Goal: Task Accomplishment & Management: Use online tool/utility

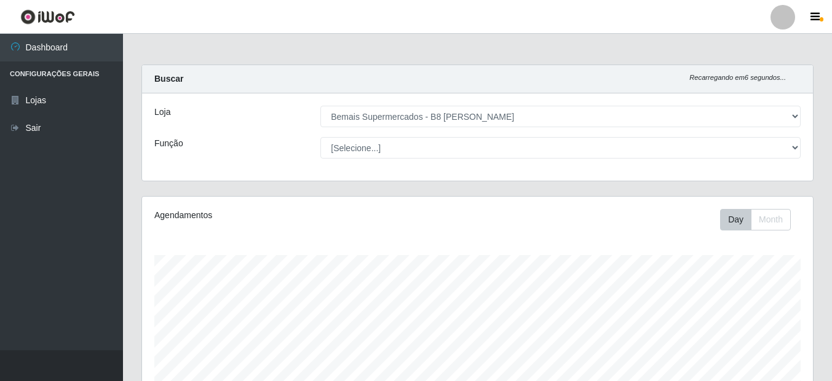
select select "413"
click at [819, 262] on div "Agendamentos Day Month 19/07 Agendamentos 18" at bounding box center [477, 331] width 691 height 271
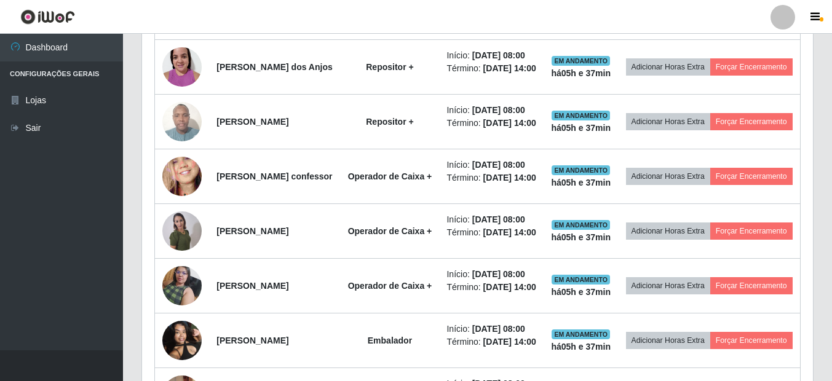
scroll to position [524, 0]
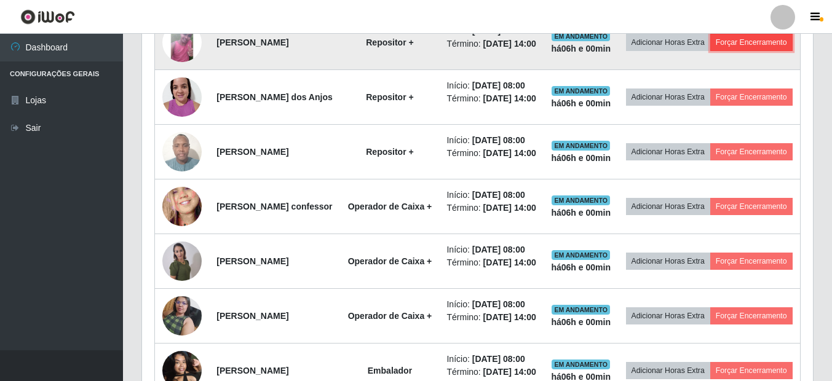
click at [710, 51] on button "Forçar Encerramento" at bounding box center [751, 42] width 82 height 17
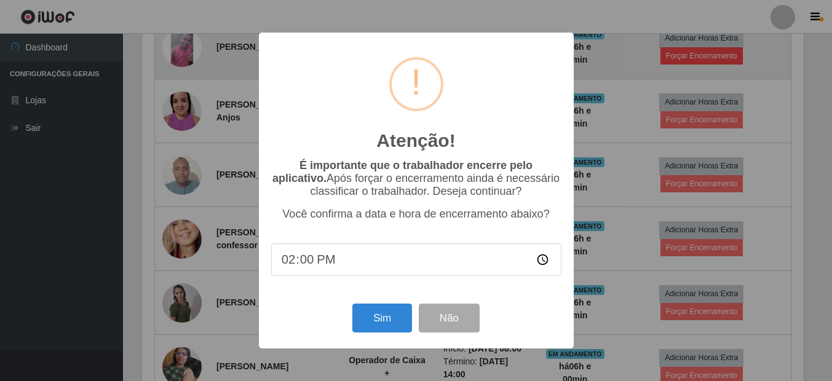
scroll to position [255, 665]
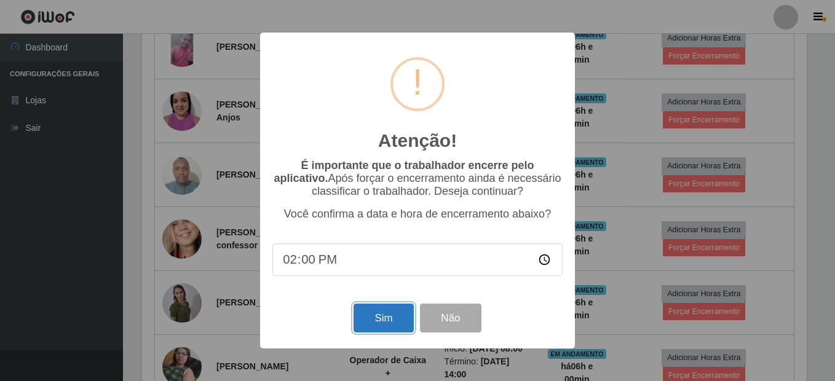
click at [388, 327] on button "Sim" at bounding box center [384, 318] width 60 height 29
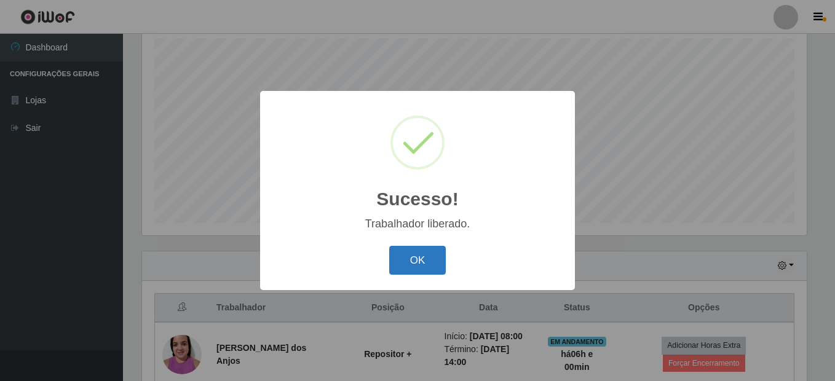
click at [408, 256] on button "OK" at bounding box center [417, 260] width 57 height 29
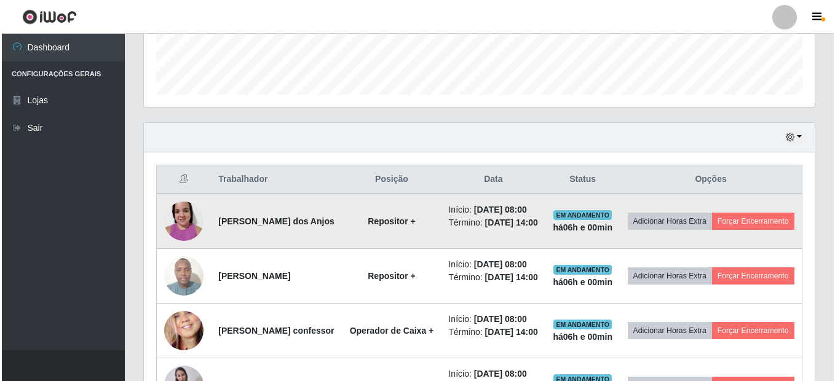
scroll to position [401, 0]
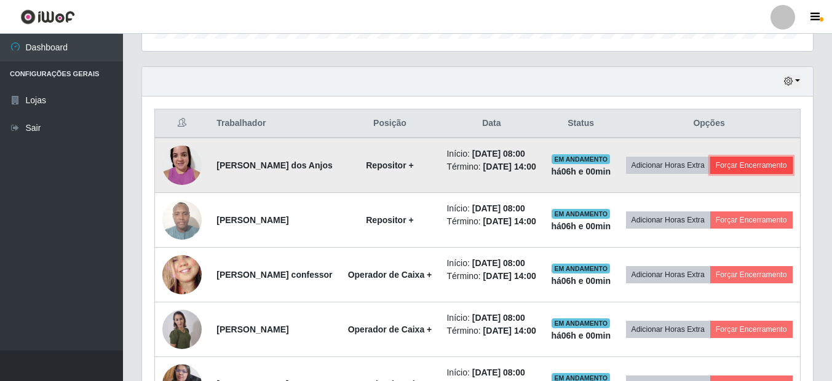
click at [710, 174] on button "Forçar Encerramento" at bounding box center [751, 165] width 82 height 17
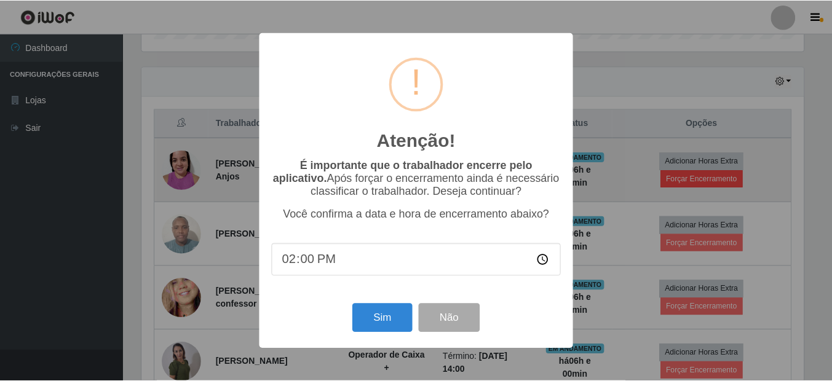
scroll to position [255, 665]
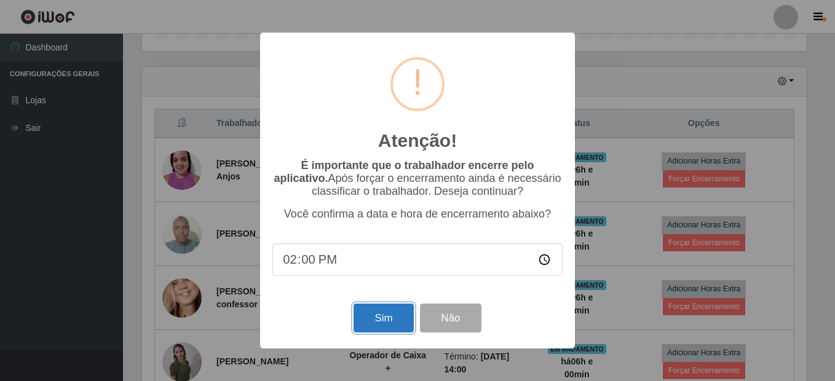
click at [372, 321] on button "Sim" at bounding box center [384, 318] width 60 height 29
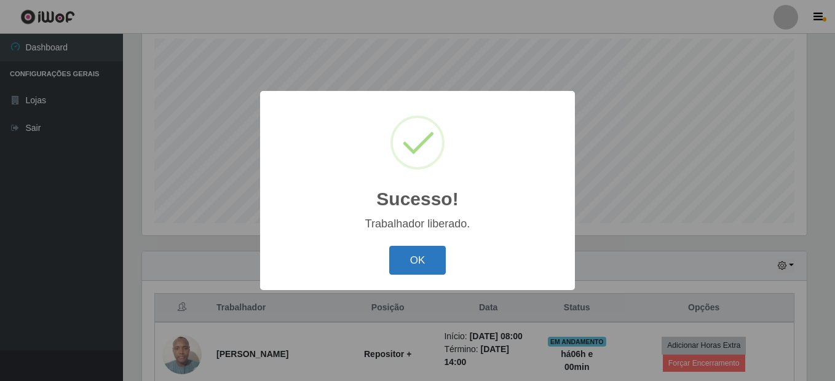
click at [421, 261] on button "OK" at bounding box center [417, 260] width 57 height 29
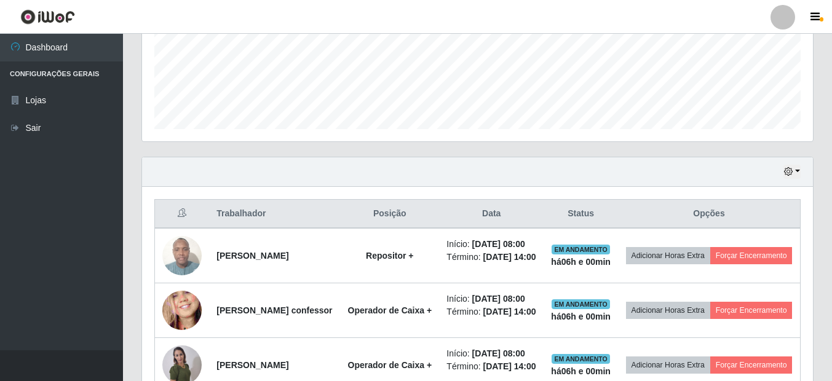
scroll to position [401, 0]
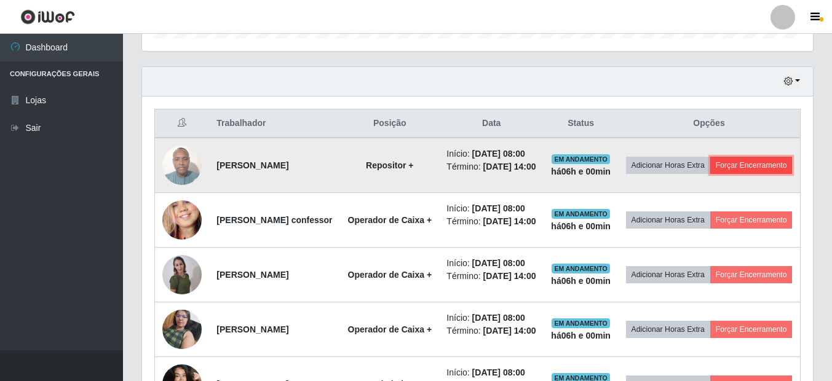
click at [715, 174] on button "Forçar Encerramento" at bounding box center [751, 165] width 82 height 17
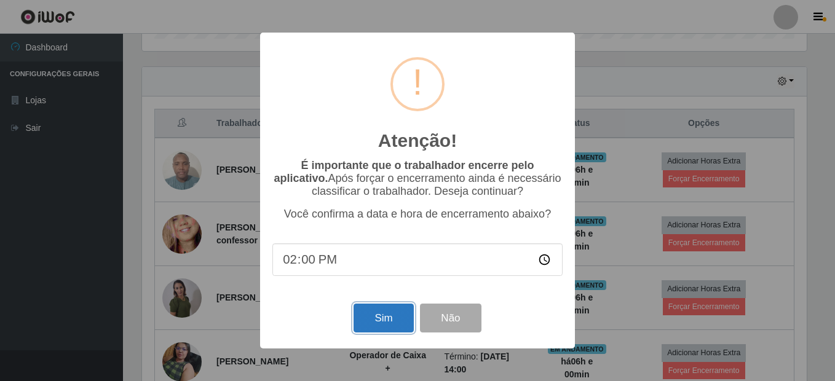
click at [372, 320] on button "Sim" at bounding box center [384, 318] width 60 height 29
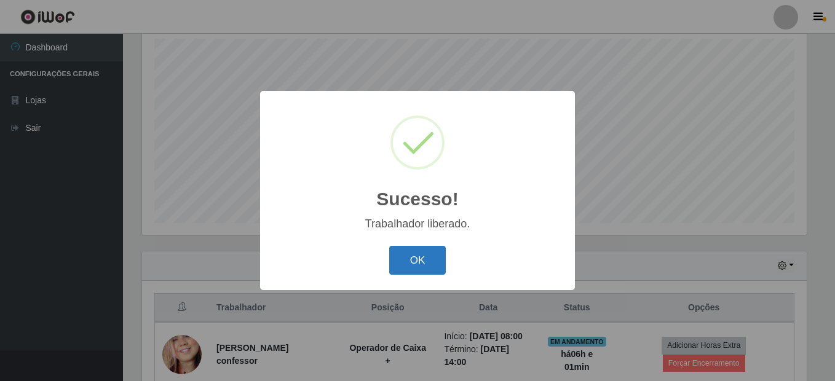
click at [408, 263] on button "OK" at bounding box center [417, 260] width 57 height 29
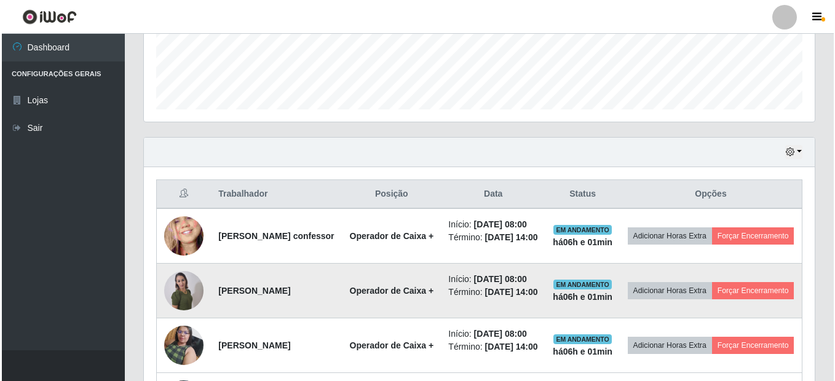
scroll to position [340, 0]
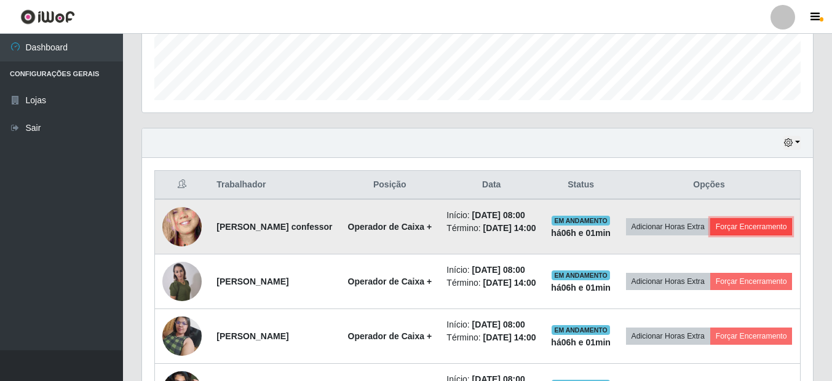
click at [710, 236] on button "Forçar Encerramento" at bounding box center [751, 226] width 82 height 17
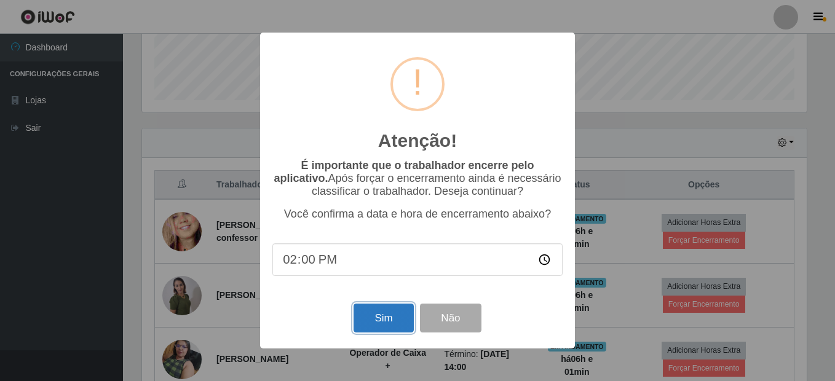
click at [386, 328] on button "Sim" at bounding box center [384, 318] width 60 height 29
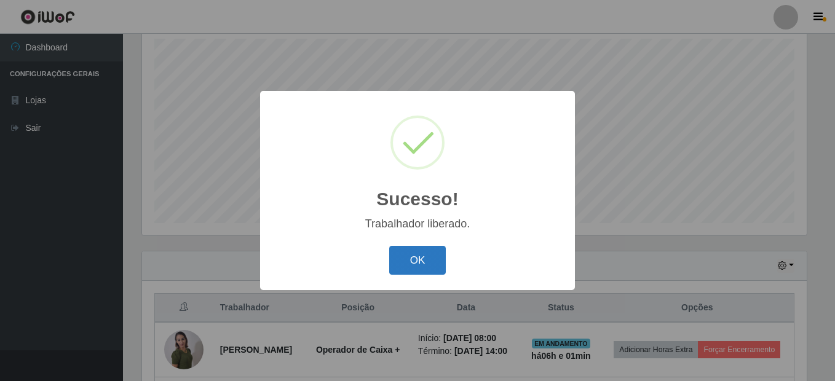
click at [412, 264] on button "OK" at bounding box center [417, 260] width 57 height 29
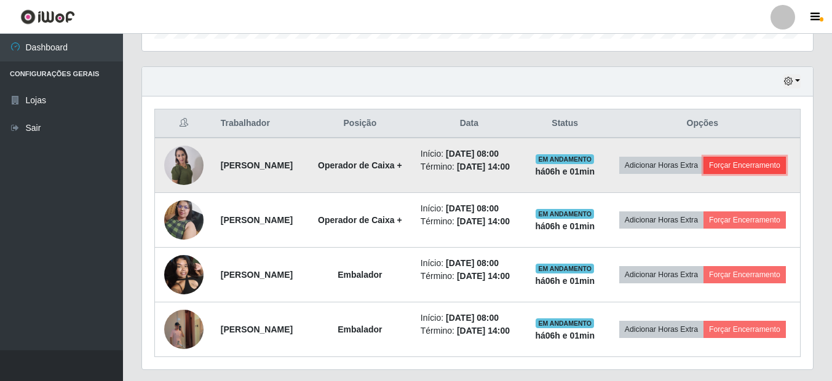
click at [704, 174] on button "Forçar Encerramento" at bounding box center [745, 165] width 82 height 17
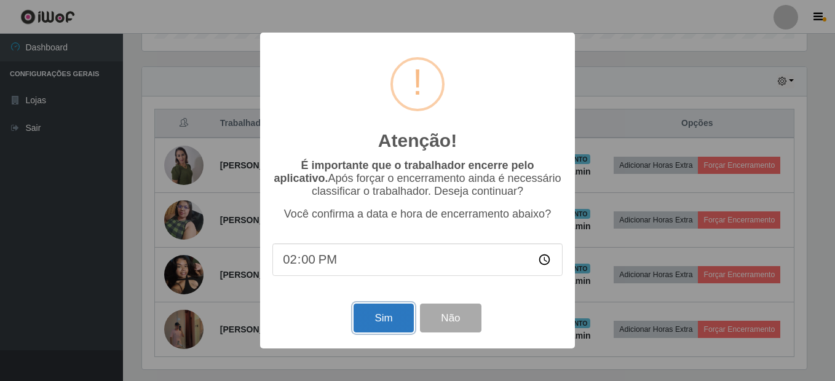
click at [378, 322] on button "Sim" at bounding box center [384, 318] width 60 height 29
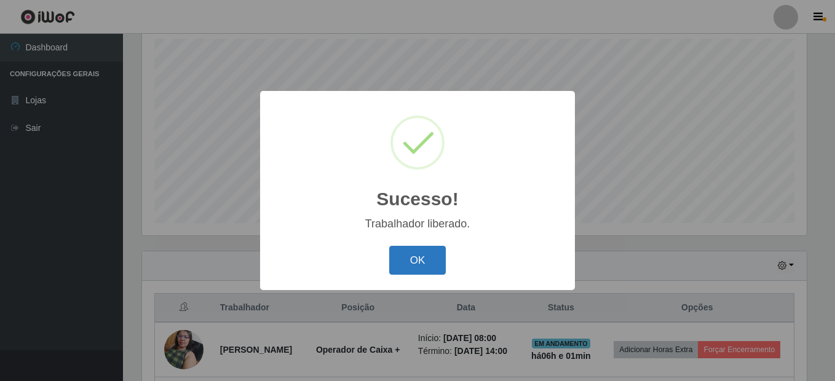
click at [423, 264] on button "OK" at bounding box center [417, 260] width 57 height 29
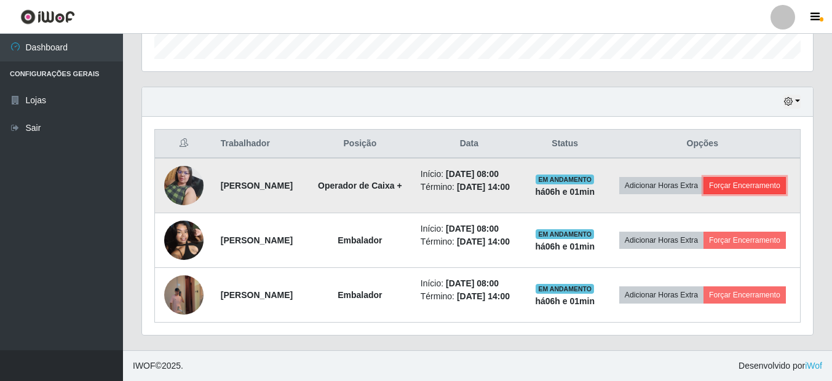
click at [704, 179] on button "Forçar Encerramento" at bounding box center [745, 185] width 82 height 17
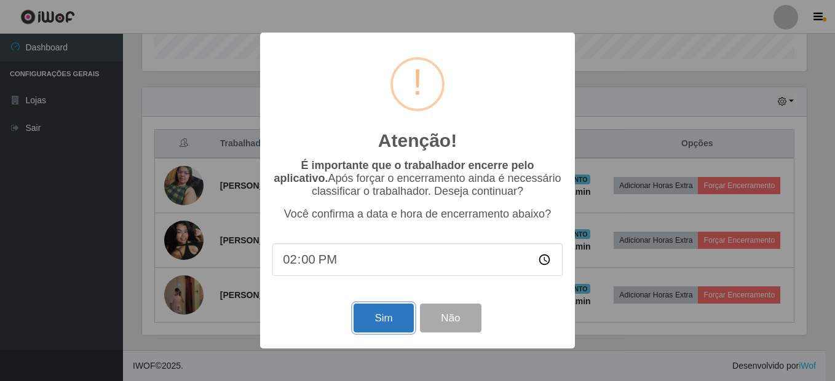
click at [388, 321] on button "Sim" at bounding box center [384, 318] width 60 height 29
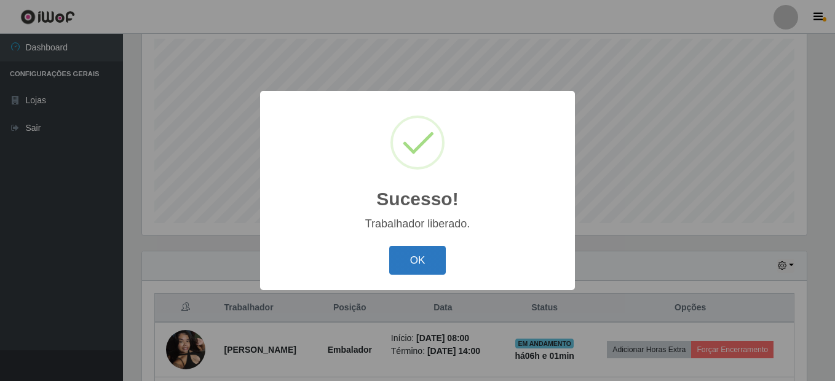
click at [415, 263] on button "OK" at bounding box center [417, 260] width 57 height 29
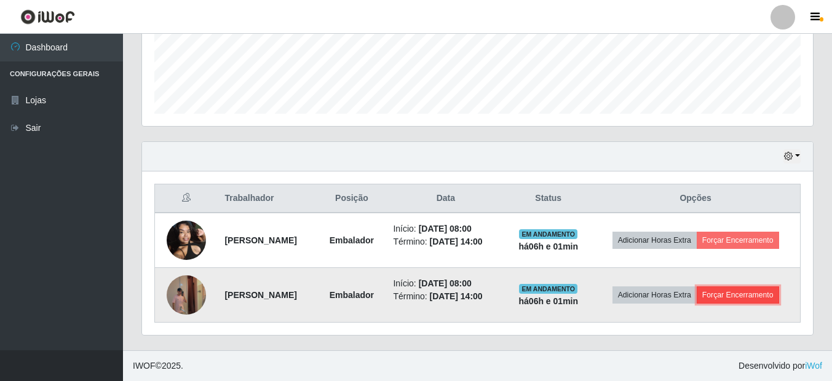
click at [697, 304] on button "Forçar Encerramento" at bounding box center [738, 295] width 82 height 17
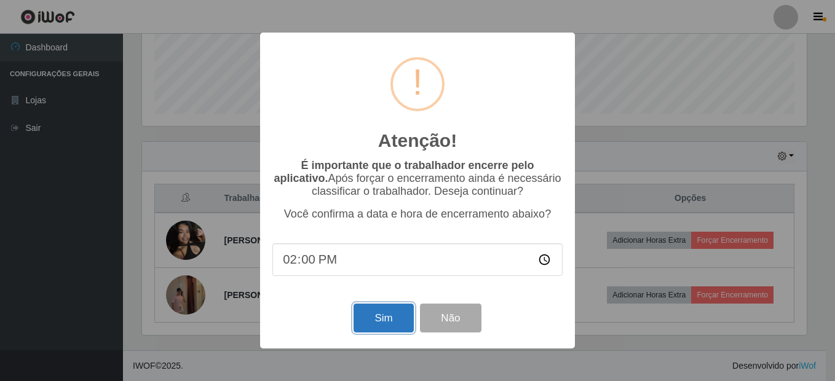
click at [388, 327] on button "Sim" at bounding box center [384, 318] width 60 height 29
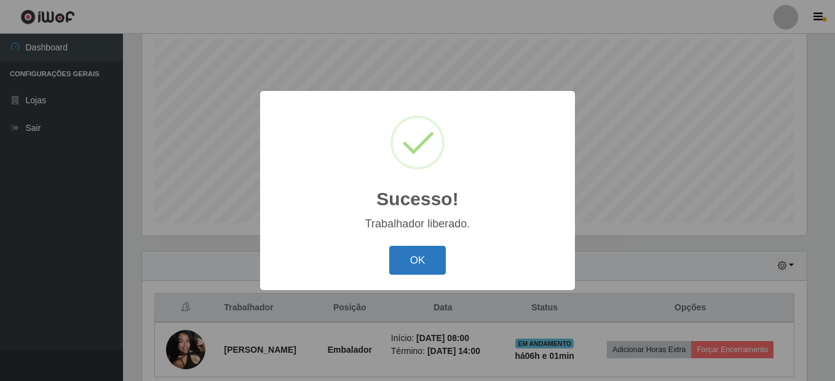
click at [410, 270] on button "OK" at bounding box center [417, 260] width 57 height 29
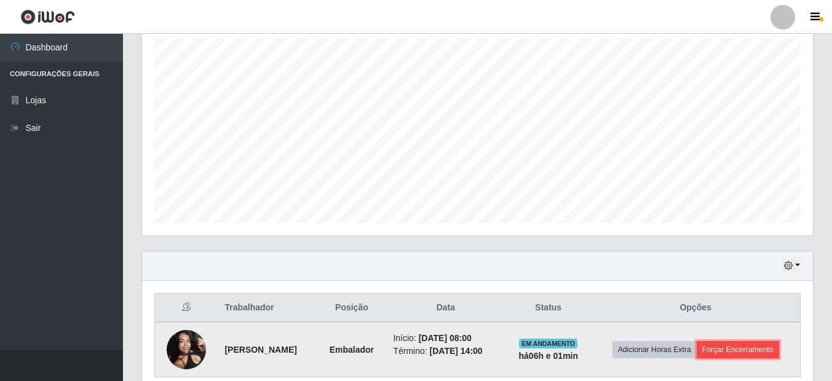
click at [697, 359] on button "Forçar Encerramento" at bounding box center [738, 349] width 82 height 17
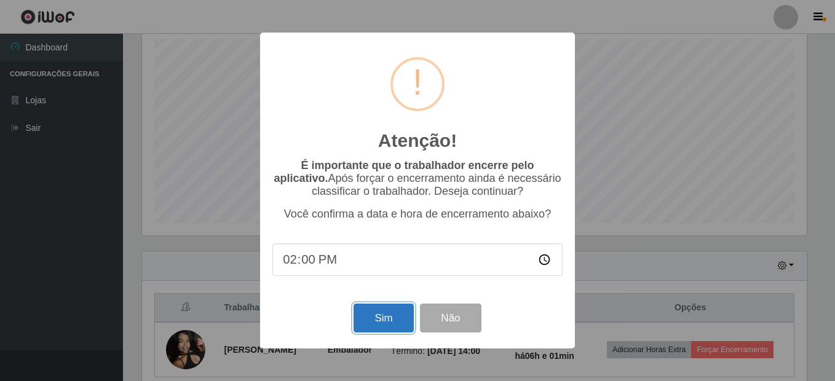
click at [387, 325] on button "Sim" at bounding box center [384, 318] width 60 height 29
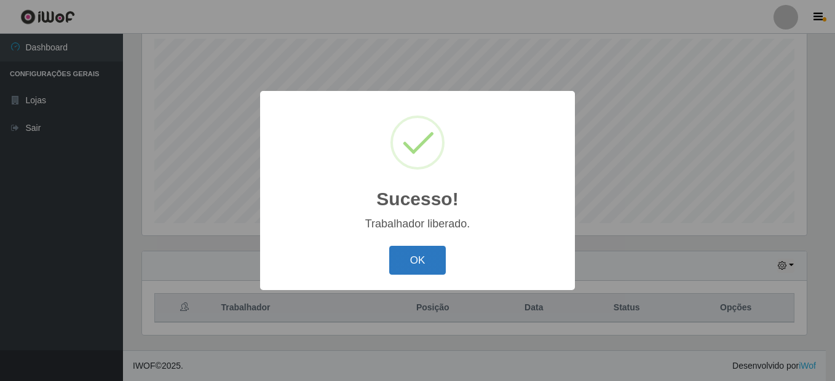
click at [413, 259] on button "OK" at bounding box center [417, 260] width 57 height 29
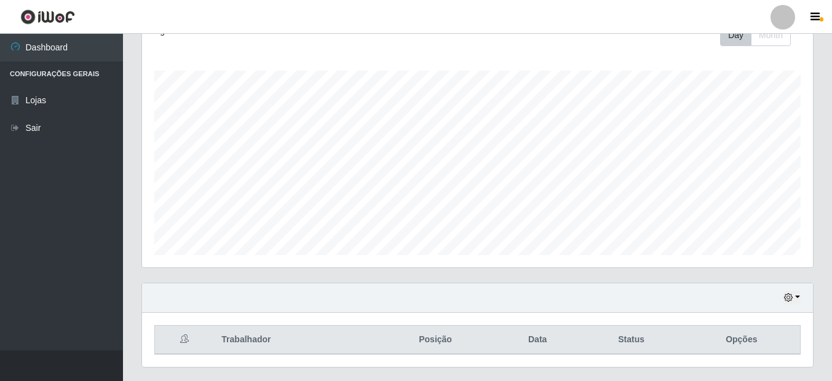
scroll to position [217, 0]
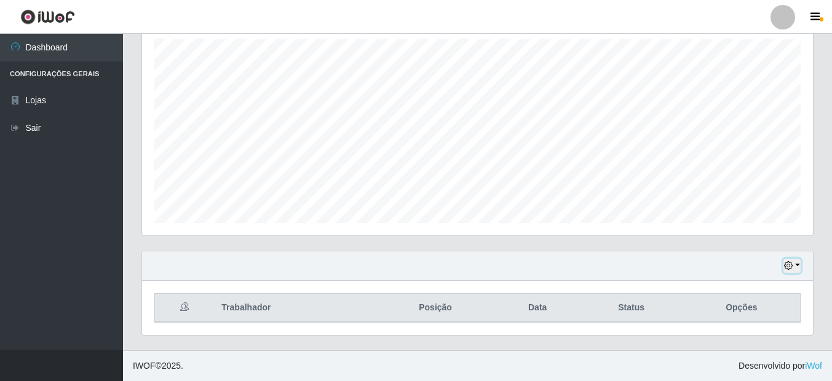
click at [792, 269] on icon "button" at bounding box center [788, 265] width 9 height 9
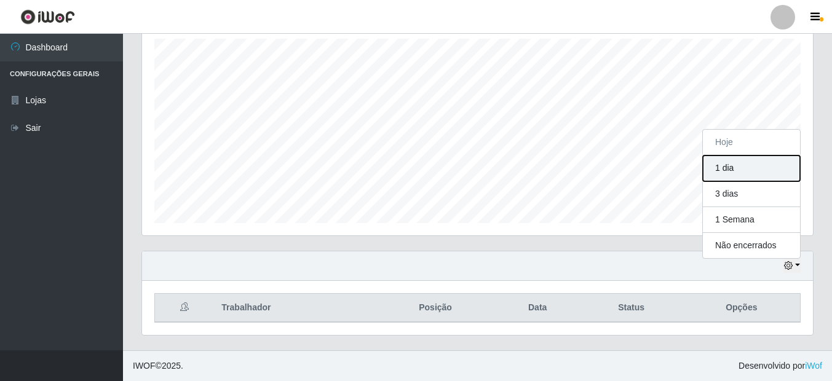
click at [731, 165] on button "1 dia" at bounding box center [751, 169] width 97 height 26
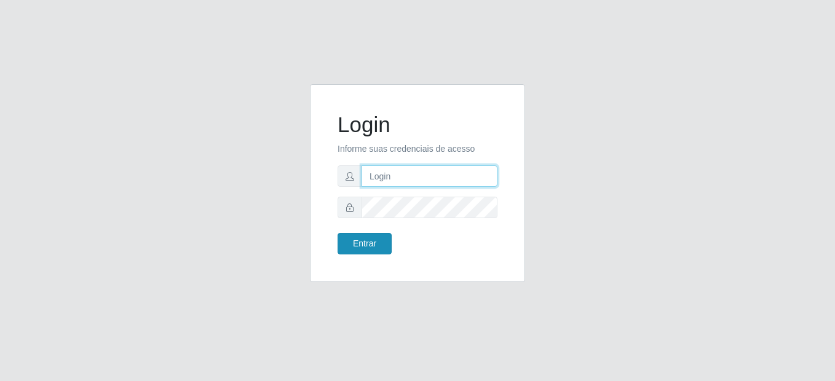
type input "mariabemais@B8"
click at [364, 241] on button "Entrar" at bounding box center [365, 244] width 54 height 22
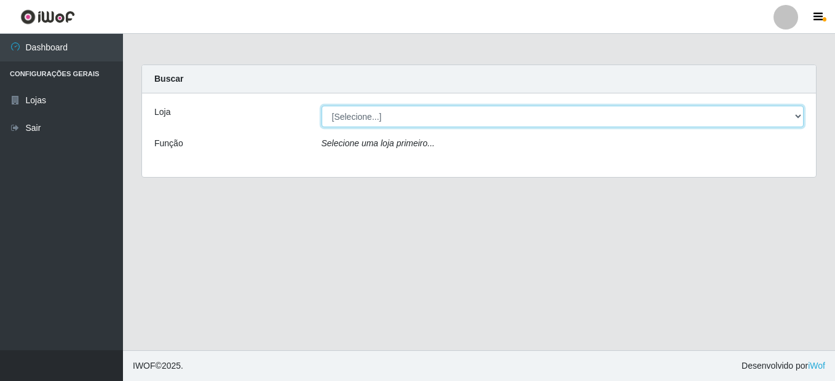
click at [535, 127] on select "[Selecione...] Bemais Supermercados - B8 Valentina" at bounding box center [563, 117] width 483 height 22
select select "413"
click at [322, 106] on select "[Selecione...] Bemais Supermercados - B8 Valentina" at bounding box center [563, 117] width 483 height 22
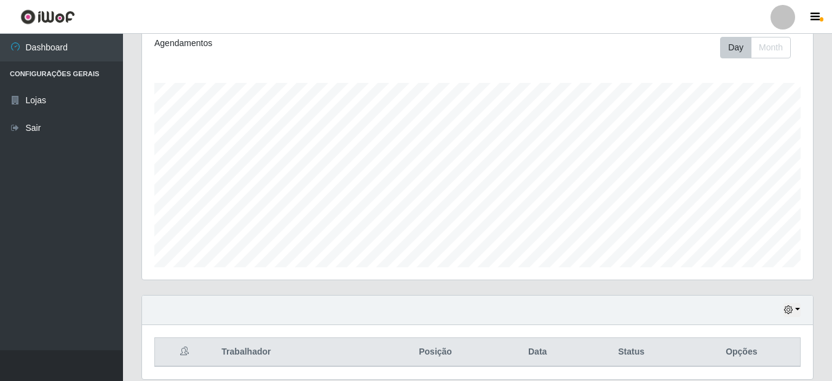
scroll to position [217, 0]
